Goal: Transaction & Acquisition: Purchase product/service

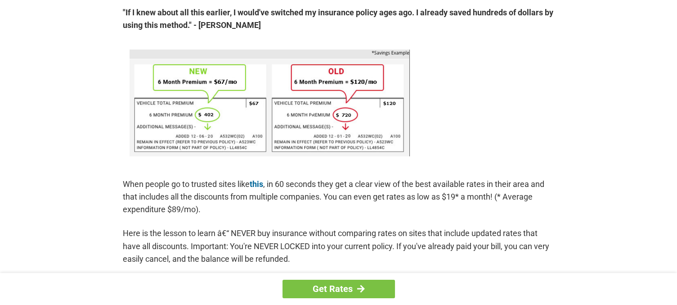
scroll to position [623, 0]
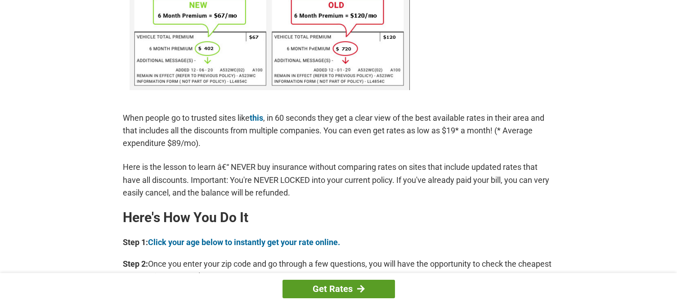
click at [345, 289] on link "Get Rates" at bounding box center [338, 288] width 112 height 18
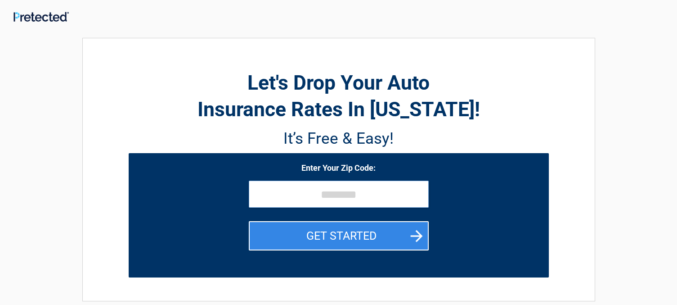
click at [361, 202] on input "tel" at bounding box center [339, 193] width 180 height 27
click at [356, 197] on input "tel" at bounding box center [339, 193] width 180 height 27
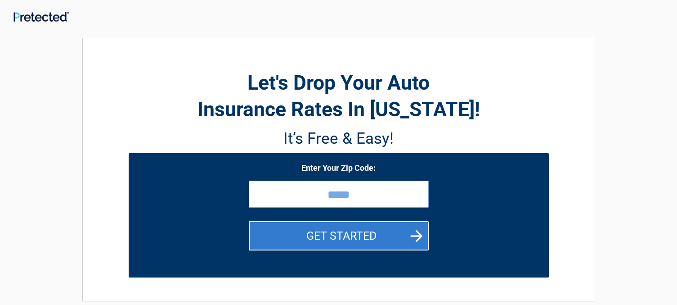
type input "*****"
drag, startPoint x: 361, startPoint y: 236, endPoint x: 365, endPoint y: 232, distance: 5.7
click at [363, 233] on button "GET STARTED" at bounding box center [339, 235] width 180 height 29
